Goal: Use online tool/utility

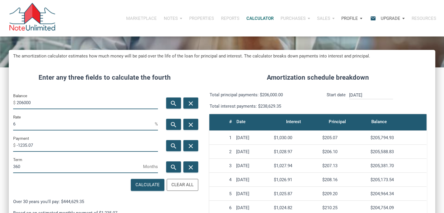
scroll to position [290, 427]
type input "200000"
click at [172, 144] on icon "search" at bounding box center [173, 146] width 7 height 7
type input "-1199.1"
click at [94, 121] on input "6" at bounding box center [84, 123] width 142 height 13
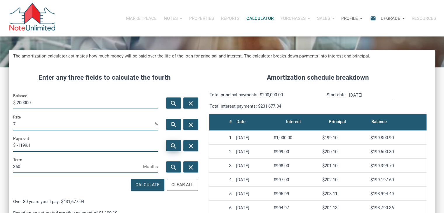
type input "7"
click at [169, 148] on div "search" at bounding box center [173, 145] width 15 height 11
type input "-1330.6"
click at [33, 120] on input "7" at bounding box center [84, 123] width 142 height 13
type input "1"
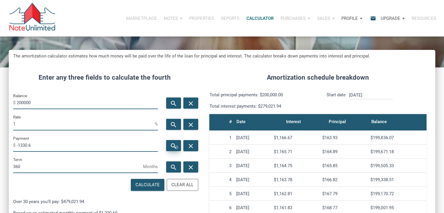
click at [177, 148] on icon "search" at bounding box center [173, 146] width 7 height 7
type input "-643.28"
click at [113, 125] on input "1" at bounding box center [84, 123] width 142 height 13
type input "7"
click at [179, 146] on div "search" at bounding box center [173, 145] width 15 height 11
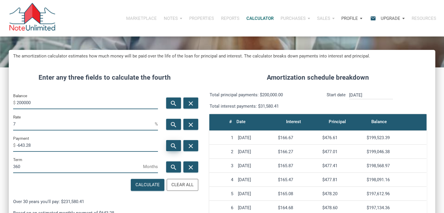
type input "-1330.6"
click at [124, 129] on input "7" at bounding box center [84, 123] width 142 height 13
type input "6"
click at [173, 148] on icon "search" at bounding box center [173, 146] width 7 height 7
type input "-1199.1"
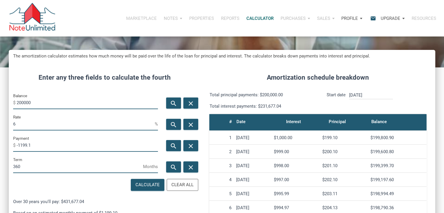
click at [127, 124] on input "6" at bounding box center [84, 123] width 142 height 13
type input "4"
click at [171, 143] on icon "search" at bounding box center [173, 146] width 7 height 7
type input "-954.83"
click at [38, 103] on input "200000" at bounding box center [87, 102] width 141 height 13
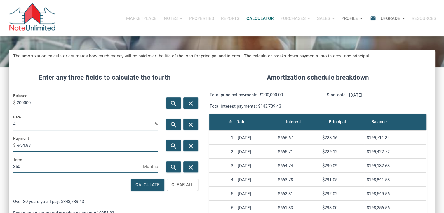
click at [38, 103] on input "200000" at bounding box center [87, 102] width 141 height 13
type input "280000"
click at [34, 124] on input "4" at bounding box center [84, 123] width 142 height 13
type input "5"
click at [175, 146] on icon "search" at bounding box center [173, 146] width 7 height 7
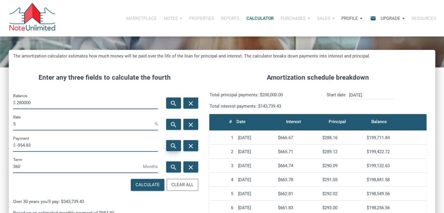
type input "-1503.1"
